Goal: Communication & Community: Answer question/provide support

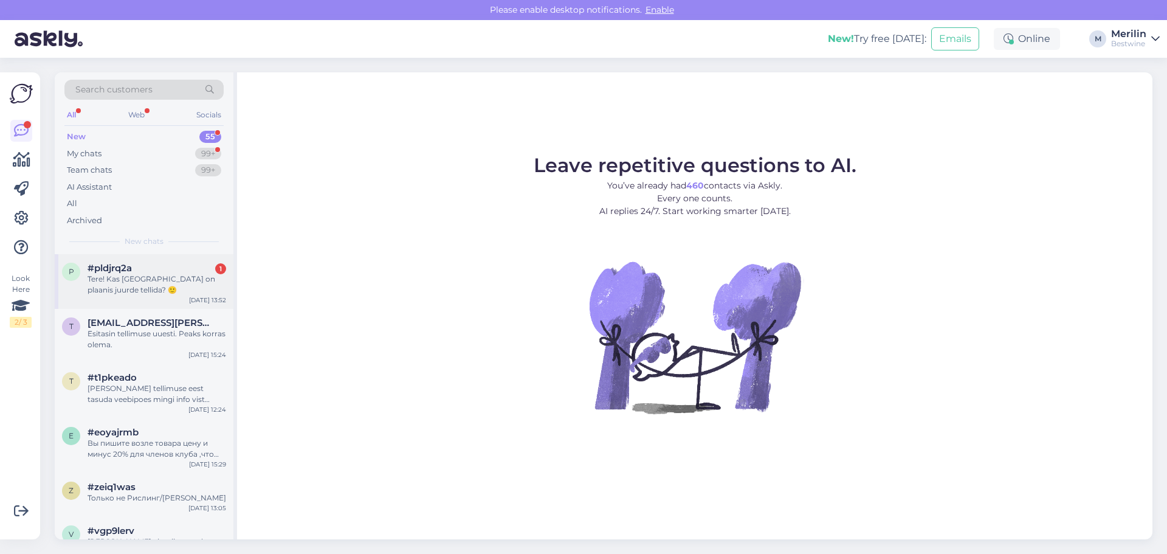
click at [102, 284] on div "Tere! Kas [GEOGRAPHIC_DATA] on plaanis juurde tellida? 🙂" at bounding box center [157, 285] width 139 height 22
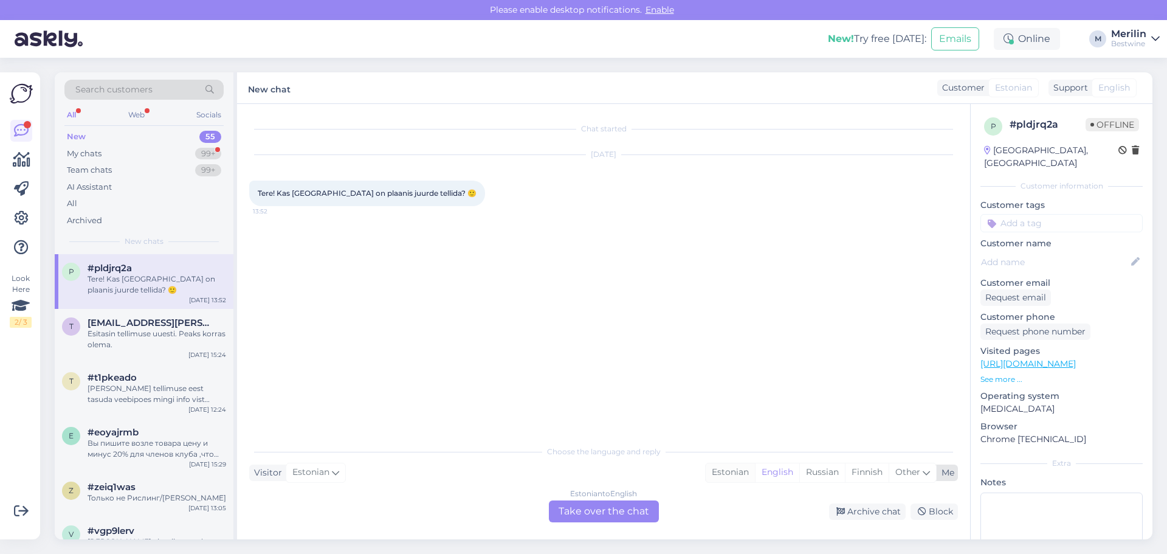
click at [735, 469] on div "Estonian" at bounding box center [730, 472] width 49 height 18
click at [585, 509] on div "Estonian to Estonian Take over the chat" at bounding box center [604, 511] width 110 height 22
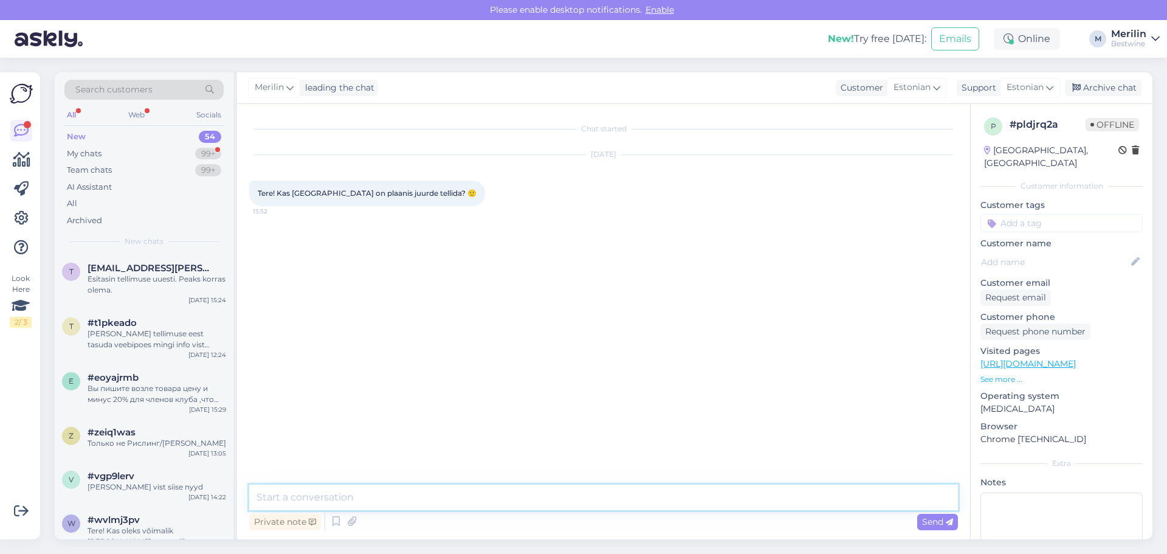
click at [438, 503] on textarea at bounding box center [603, 498] width 709 height 26
click at [428, 500] on textarea "Tere!" at bounding box center [603, 498] width 709 height 26
type textarea "Tere! Kindlasti tellime lähiajal juurde, soovitud veini on veel meie Kentamnni …"
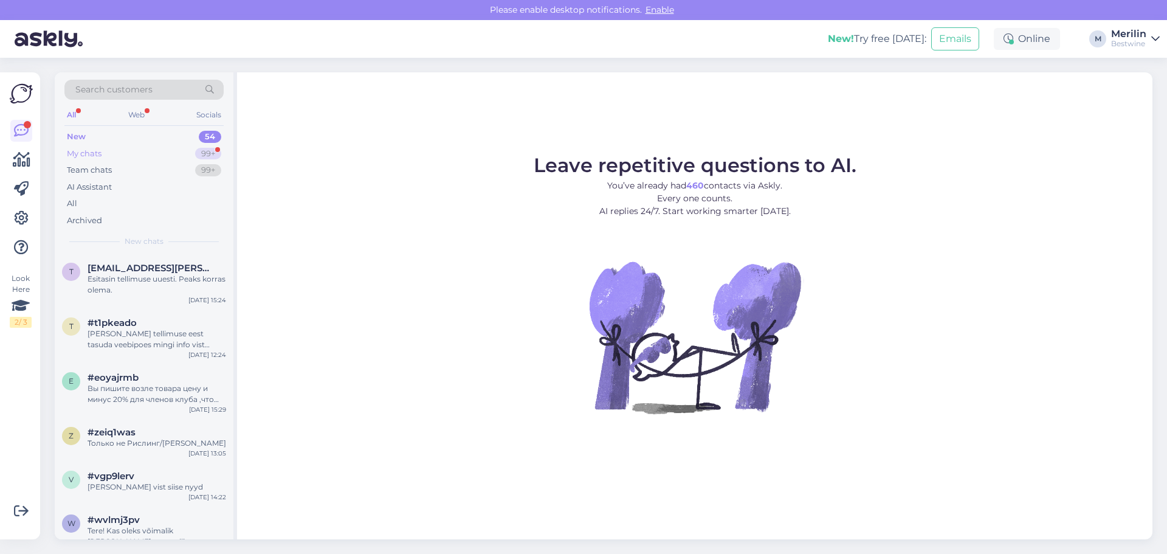
click at [96, 150] on div "My chats" at bounding box center [84, 154] width 35 height 12
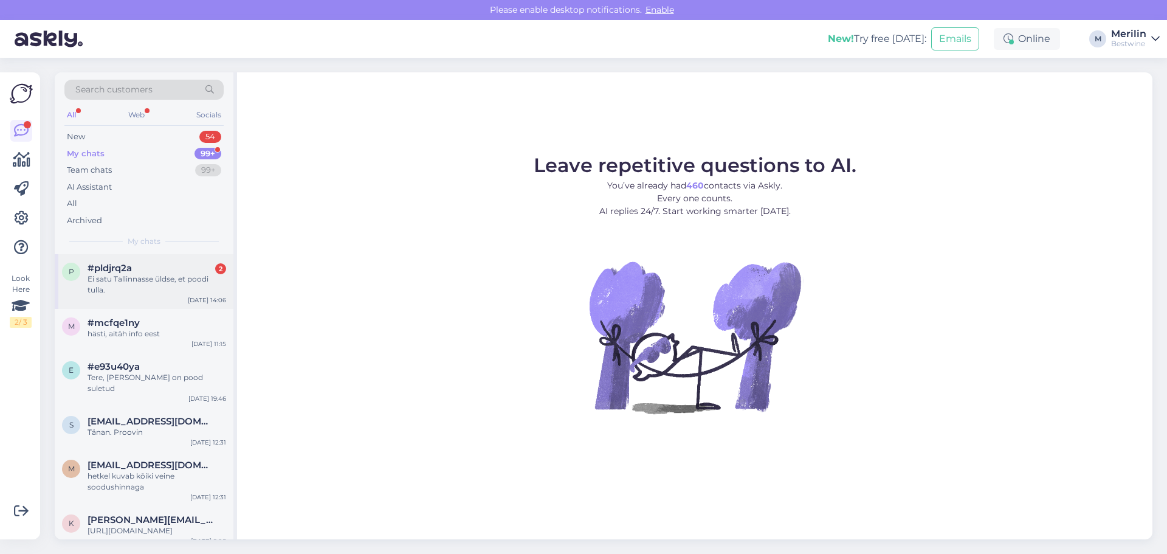
click at [143, 278] on div "Ei satu Tallinnasse üldse, et poodi tulla." at bounding box center [157, 285] width 139 height 22
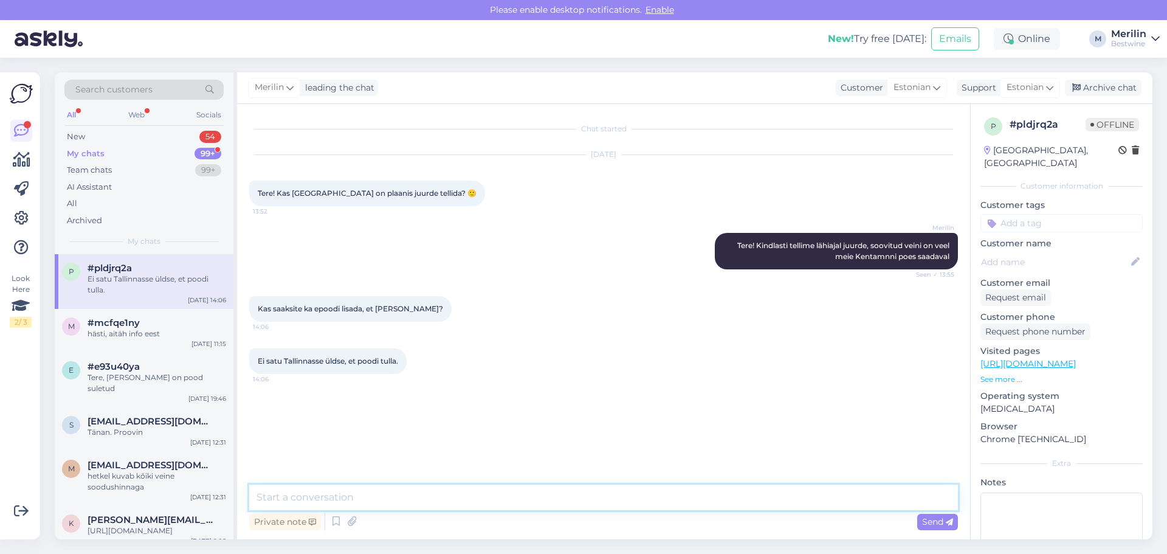
click at [424, 495] on textarea at bounding box center [603, 498] width 709 height 26
type textarea "selleks kulub veidi aega, see tähendab, et peame veini meie pealattu transporti…"
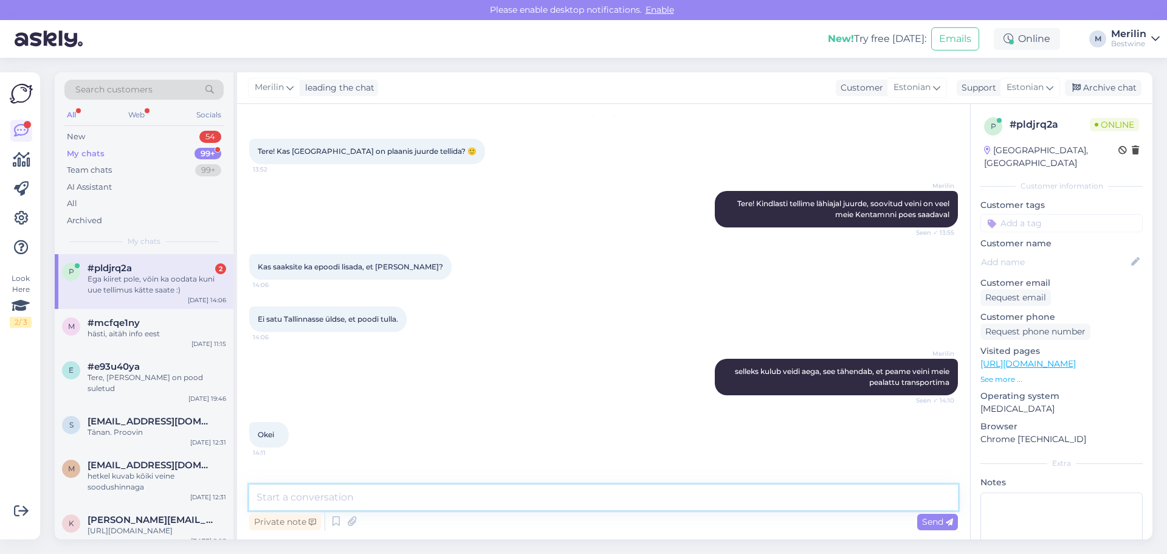
scroll to position [81, 0]
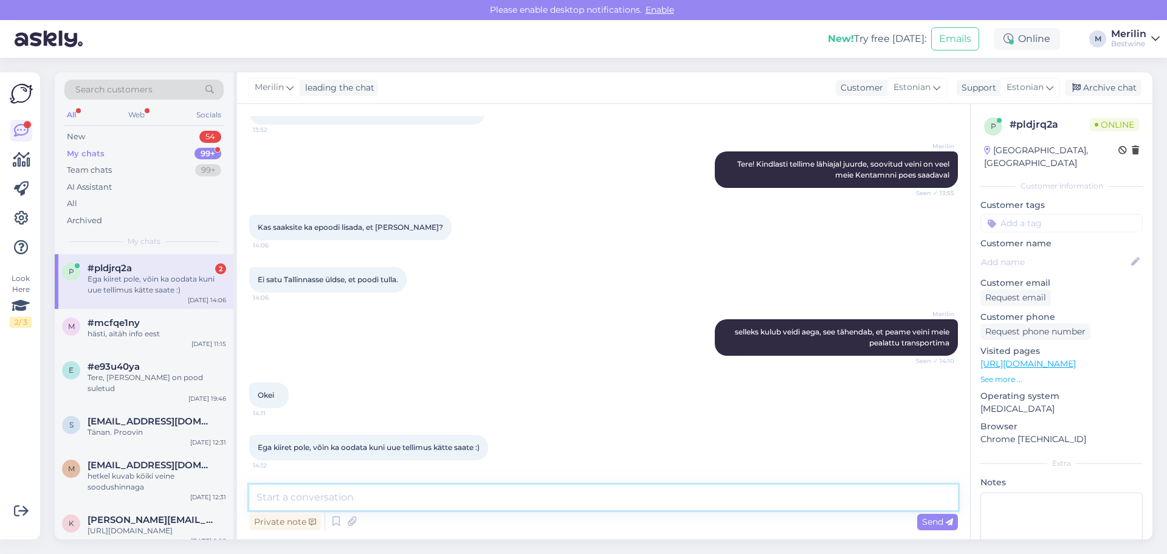
click at [422, 500] on textarea at bounding box center [603, 498] width 709 height 26
click at [394, 500] on textarea at bounding box center [603, 498] width 709 height 26
type textarea "k"
type textarea "võite edastada e-maili, et saaksime teid teavitada :)"
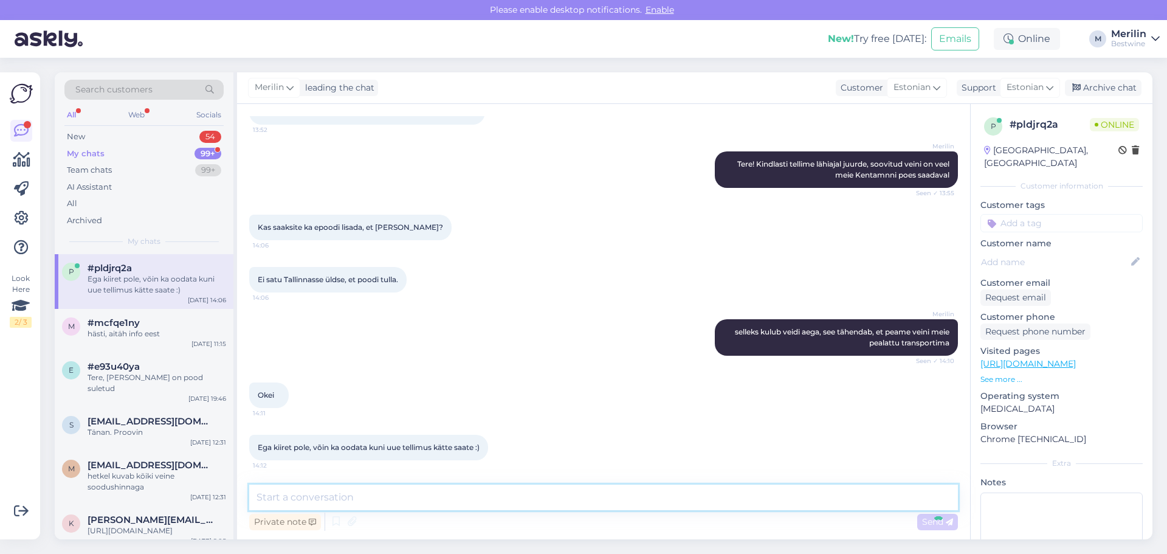
scroll to position [134, 0]
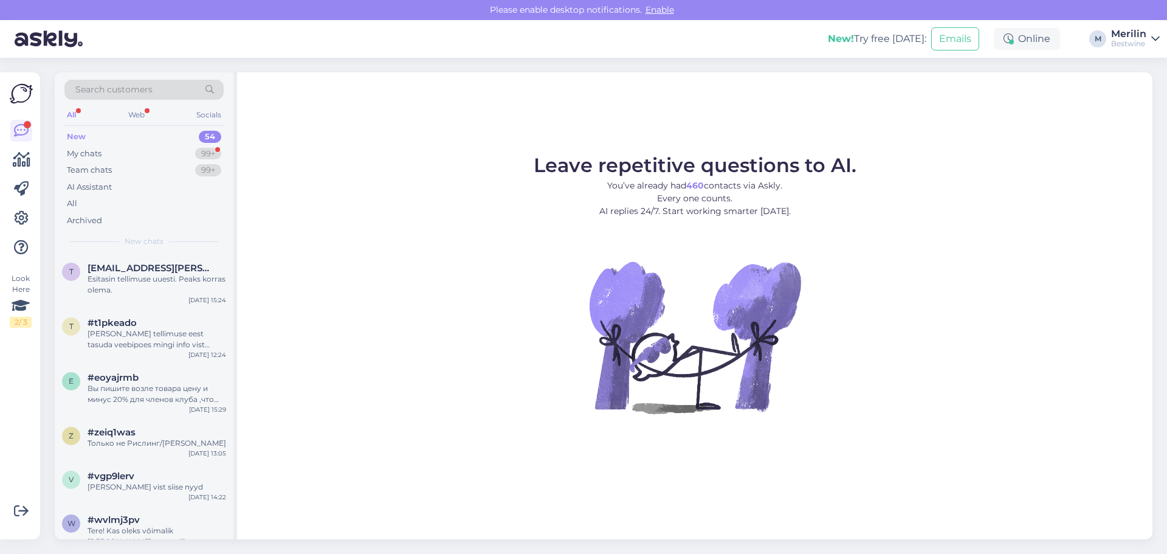
click at [97, 144] on div "New 54" at bounding box center [143, 136] width 159 height 17
click at [97, 151] on div "My chats" at bounding box center [84, 154] width 35 height 12
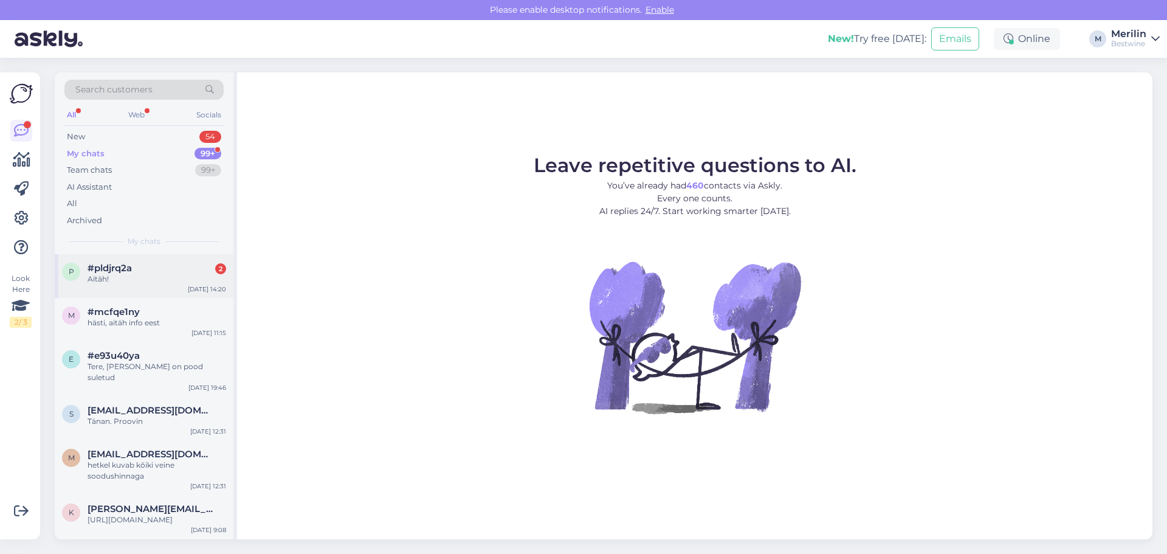
click at [109, 277] on div "Aitäh!" at bounding box center [157, 279] width 139 height 11
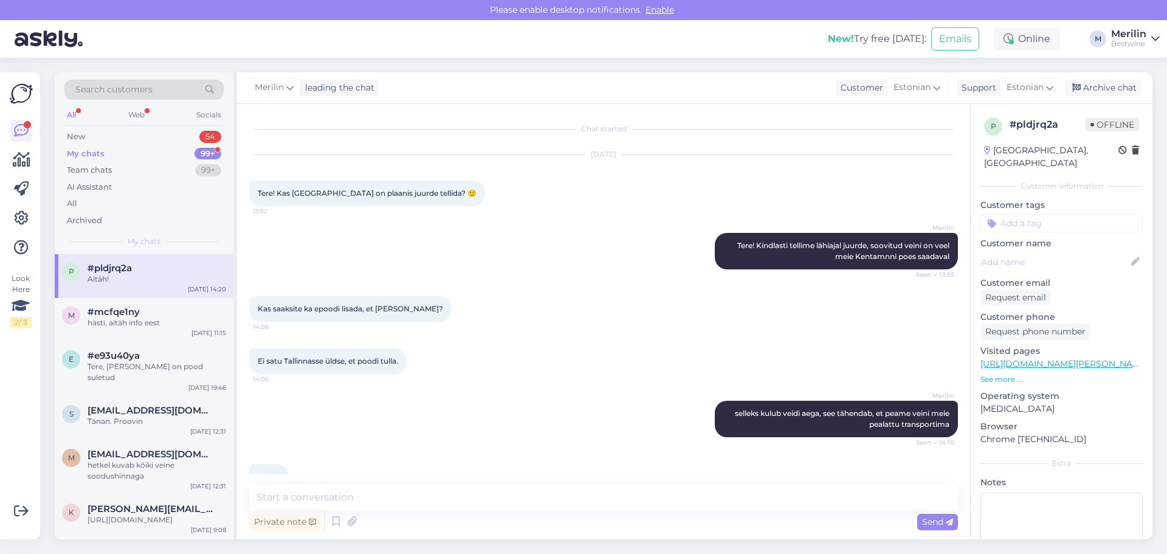
scroll to position [238, 0]
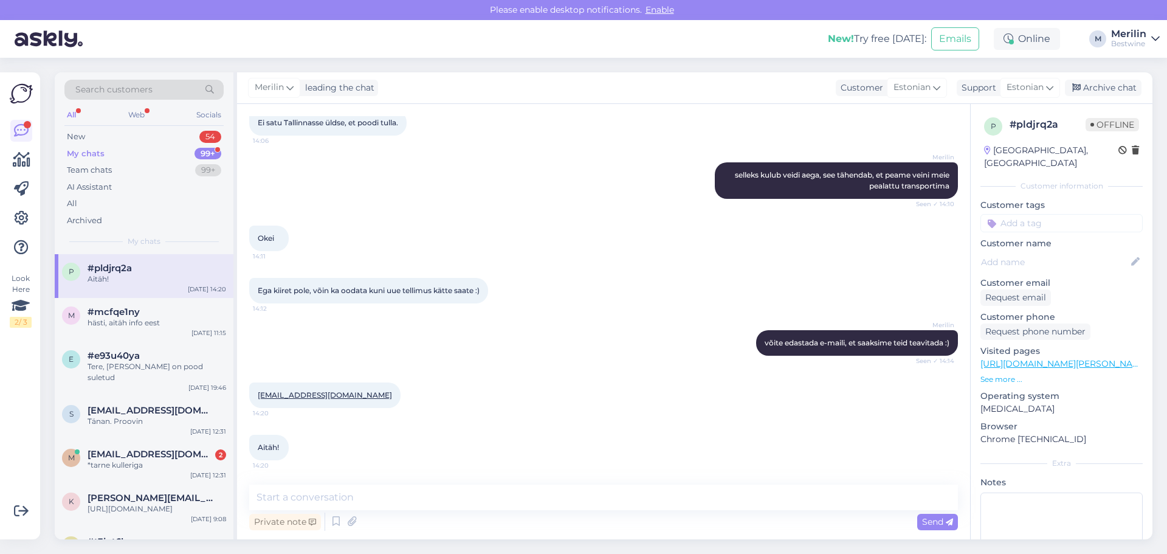
click at [103, 151] on div "My chats" at bounding box center [86, 154] width 38 height 12
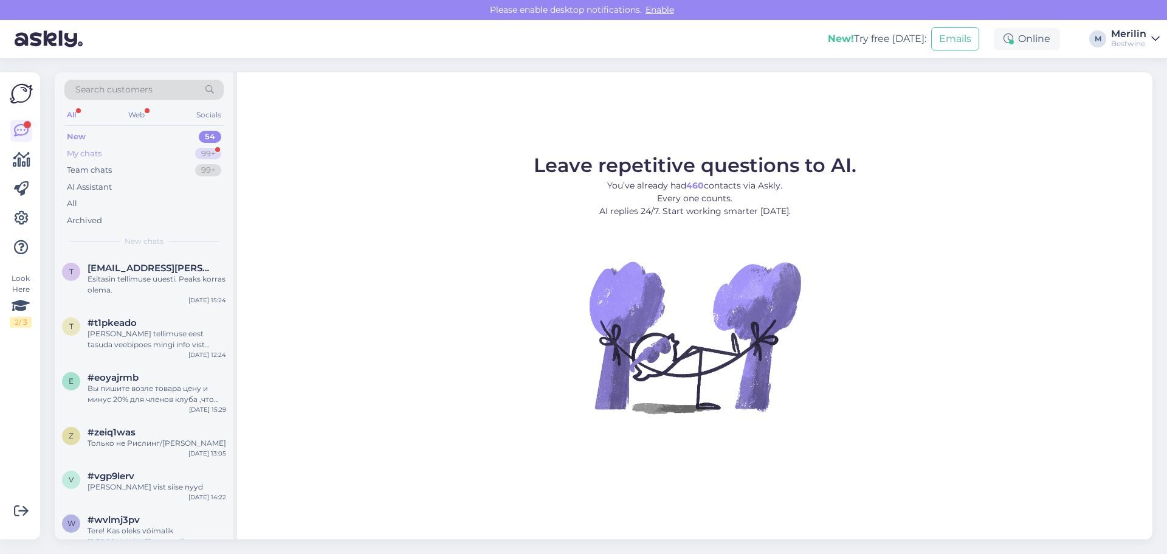
click at [98, 157] on div "My chats" at bounding box center [84, 154] width 35 height 12
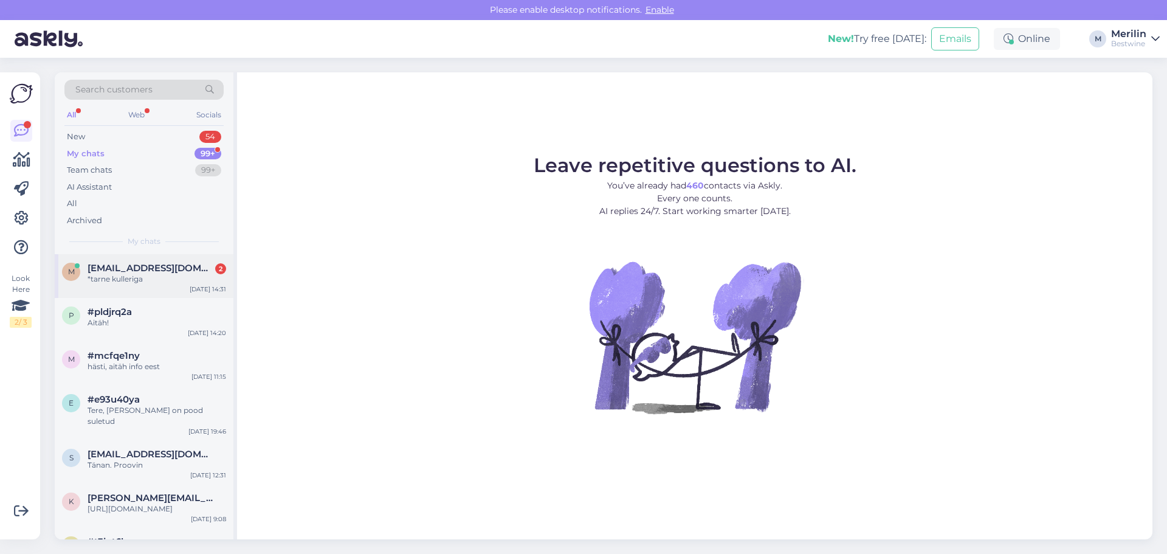
click at [106, 271] on span "[EMAIL_ADDRESS][DOMAIN_NAME]" at bounding box center [151, 268] width 126 height 11
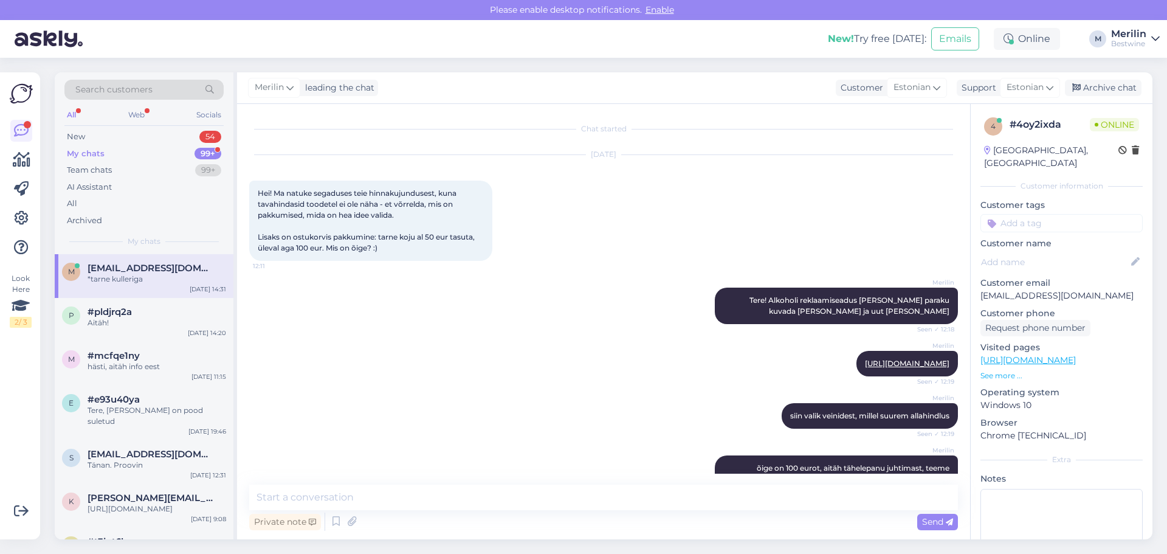
scroll to position [351, 0]
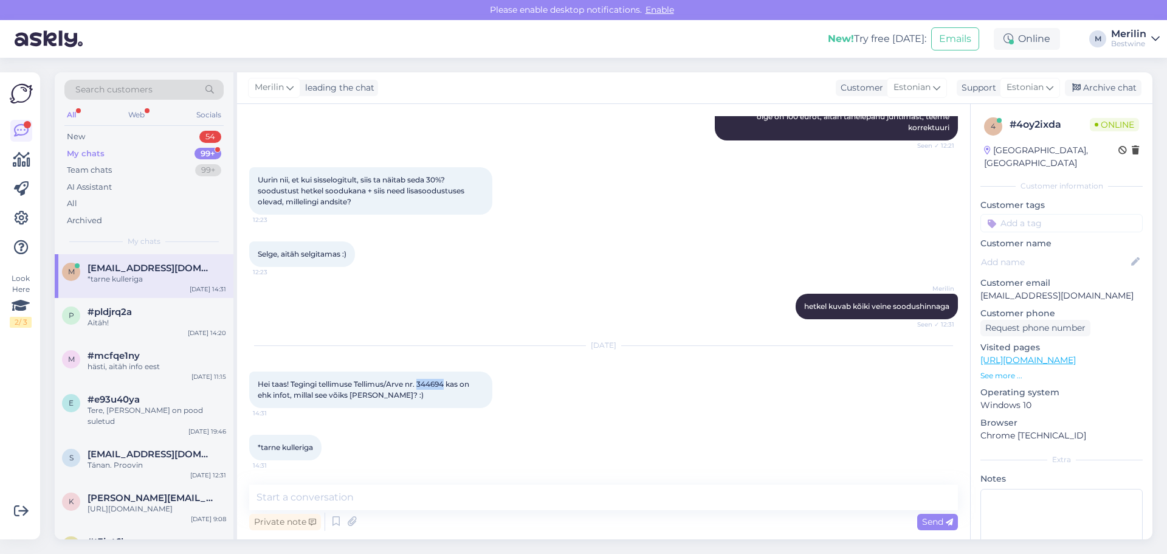
drag, startPoint x: 448, startPoint y: 386, endPoint x: 420, endPoint y: 384, distance: 28.0
click at [420, 384] on span "Hei taas! Tegingi tellimuse Tellimus/Arve nr. 344694 kas on ehk infot, millal s…" at bounding box center [364, 389] width 213 height 20
copy span "344694"
click at [367, 499] on textarea at bounding box center [603, 498] width 709 height 26
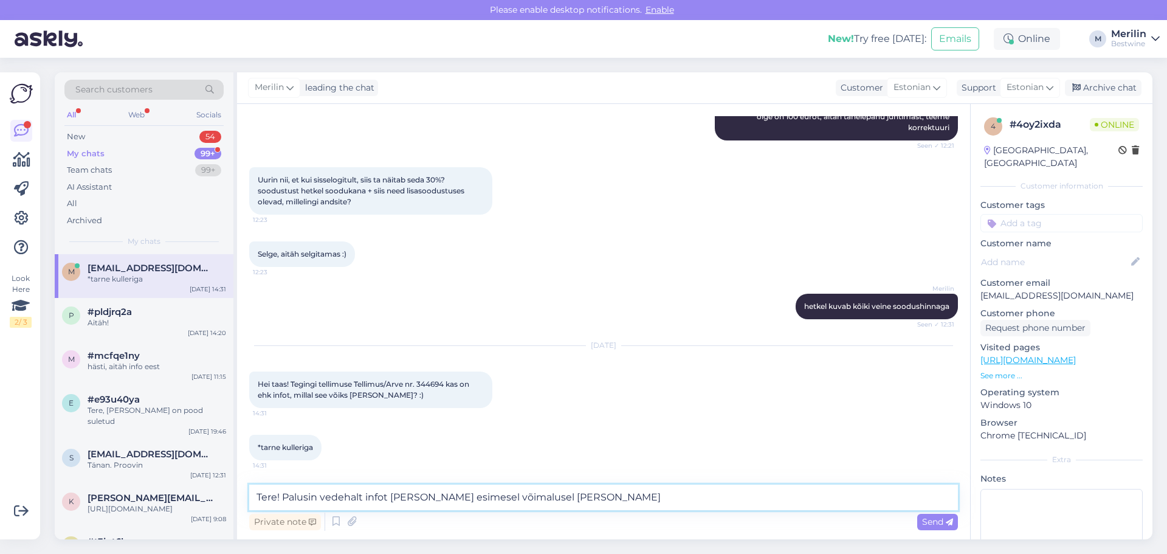
type textarea "Tere! Palusin vedehalt infot [PERSON_NAME] esimesel võimalusel [PERSON_NAME]"
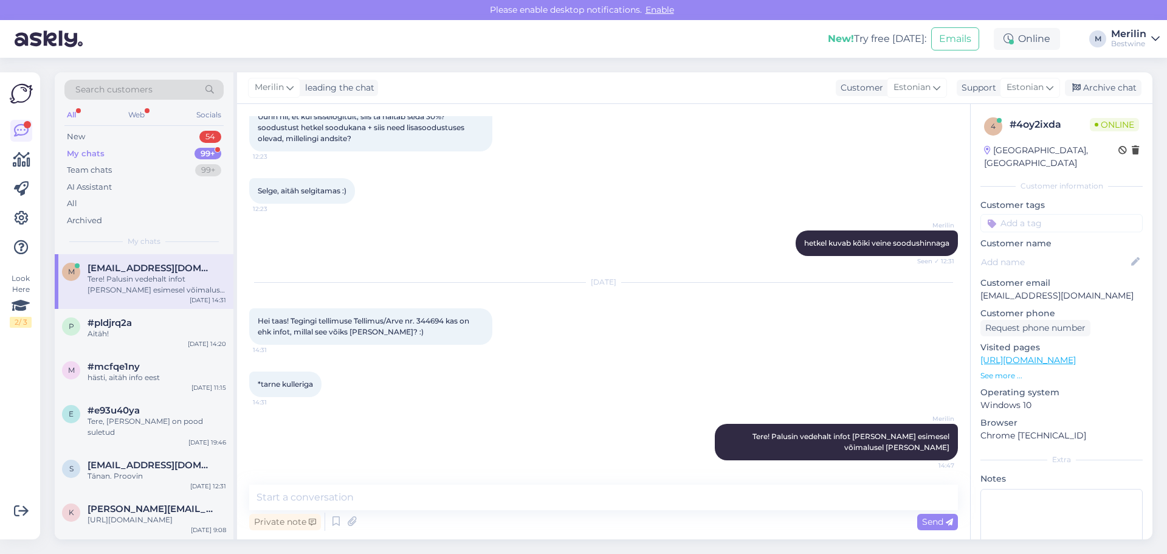
click at [681, 441] on div "Merilin Tere! Palusin vedehalt infot ja annan esimesel võimalusel teele 14:47" at bounding box center [603, 441] width 709 height 63
click at [691, 443] on icon at bounding box center [694, 441] width 7 height 7
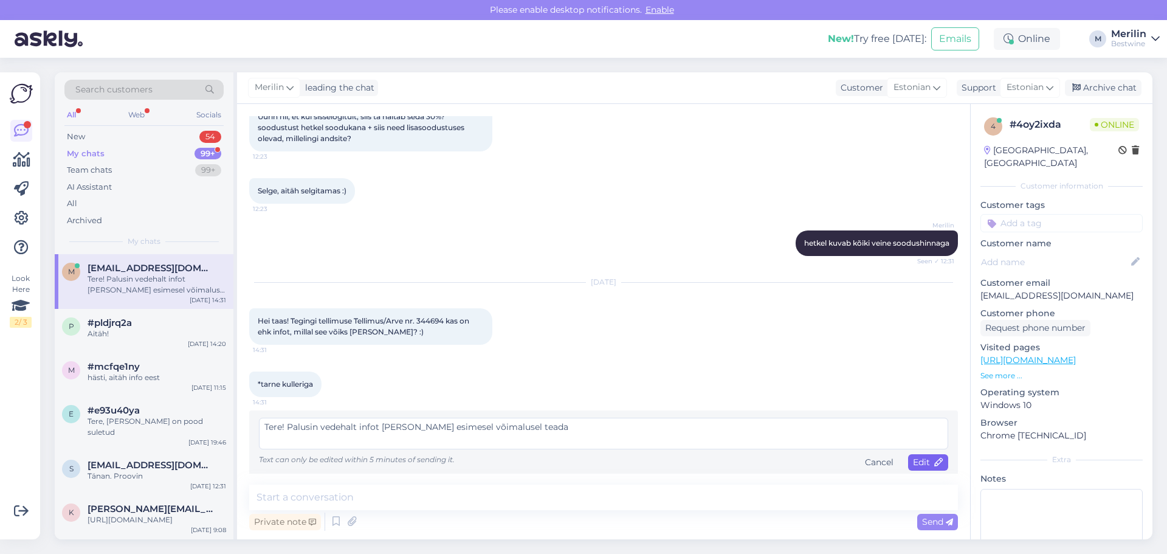
type textarea "Tere! Palusin vedehalt infot ja annan esimesel võimalusel teada"
click at [915, 465] on span "Edit" at bounding box center [928, 462] width 30 height 11
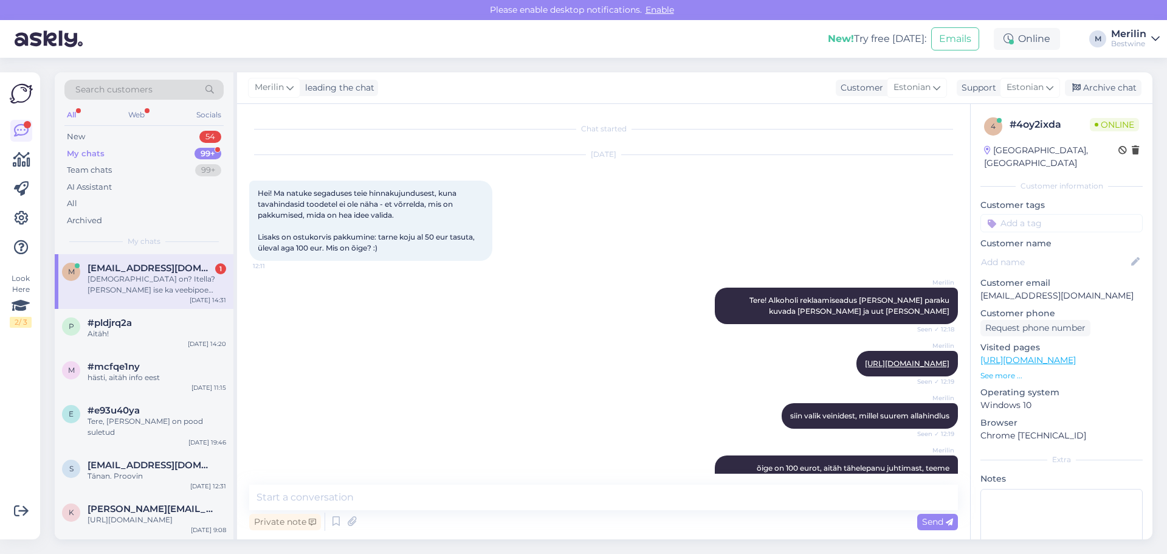
scroll to position [478, 0]
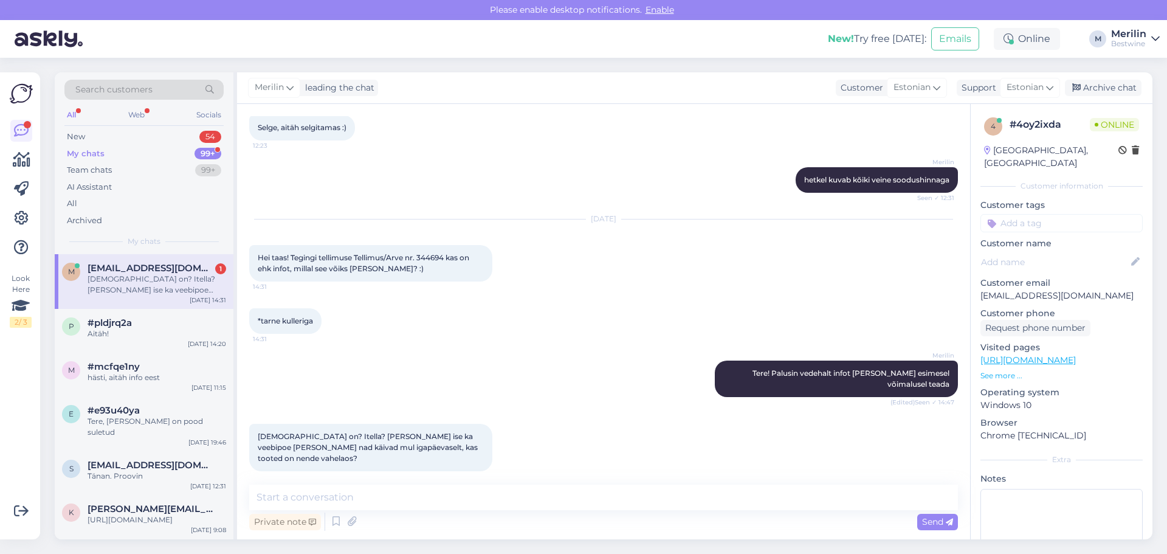
click at [431, 482] on div "Chat started [DATE] Hei! Ma natuke segaduses teie hinnakujundusest, kuna tavahi…" at bounding box center [603, 321] width 733 height 435
click at [431, 491] on textarea at bounding box center [603, 498] width 709 height 26
type textarea "Vedaja on laki log"
type textarea "v"
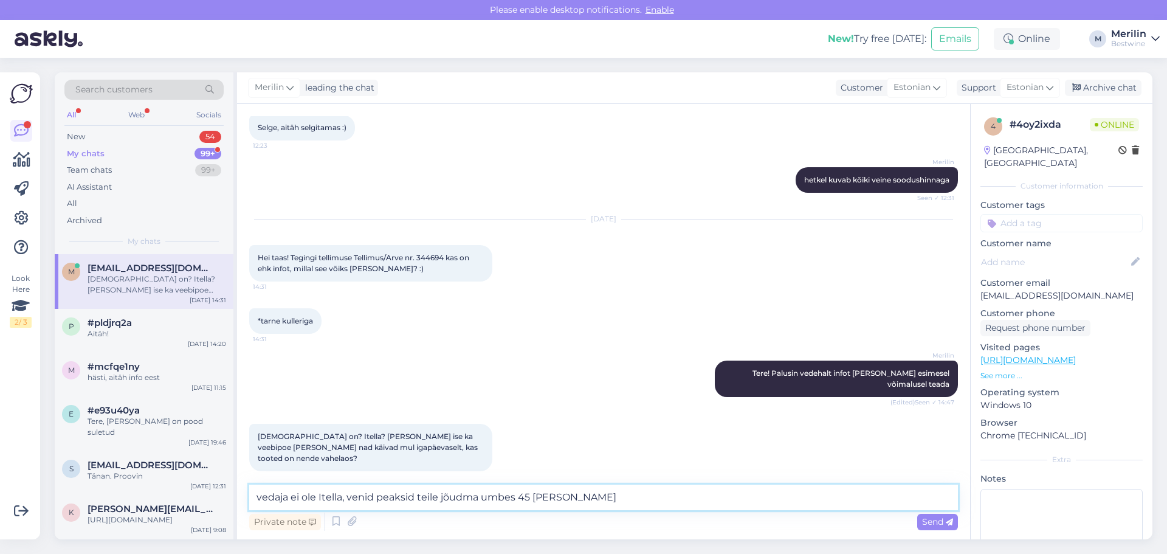
type textarea "vedaja ei ole Itella, venid peaksid teile jõudma umbes 45 minuti pärast"
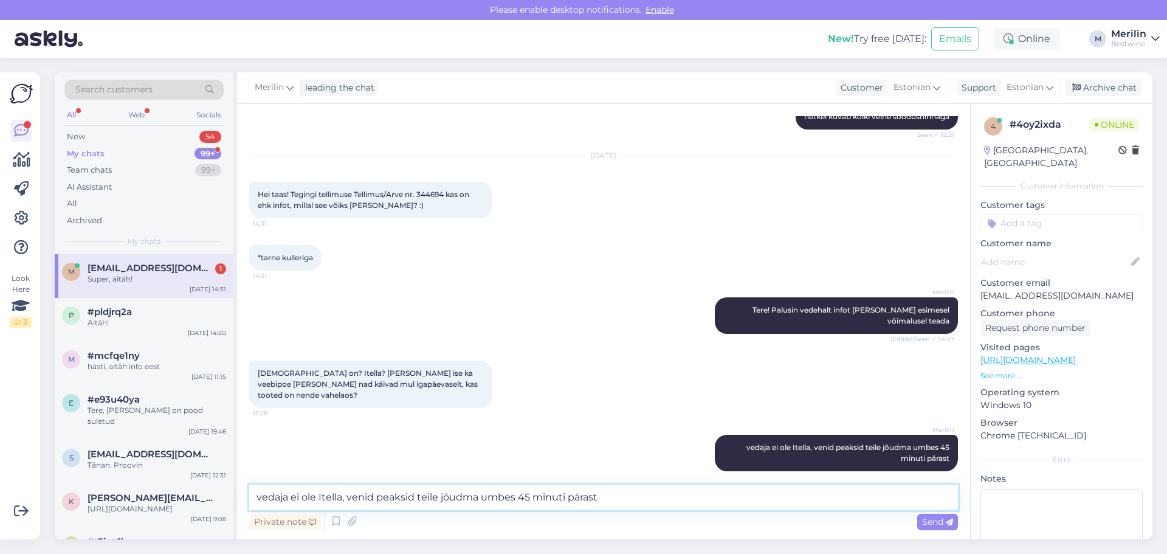
scroll to position [593, 0]
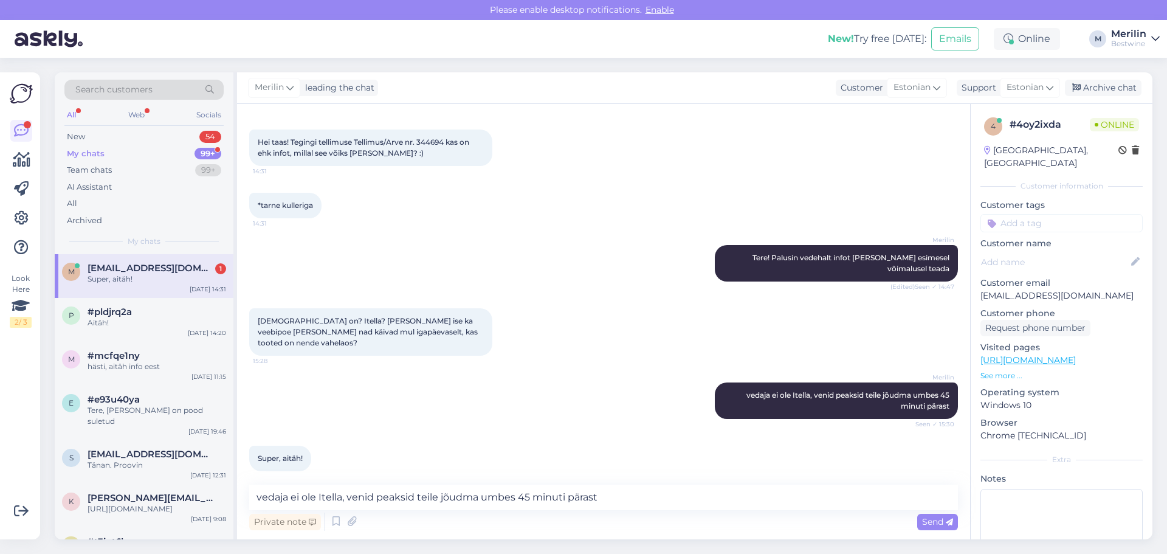
click at [418, 514] on div "Private note Send" at bounding box center [603, 521] width 709 height 23
